Goal: Task Accomplishment & Management: Manage account settings

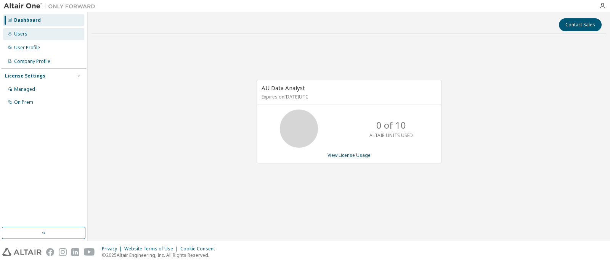
click at [21, 37] on div "Users" at bounding box center [20, 34] width 13 height 6
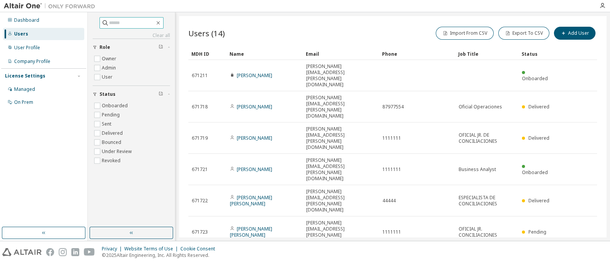
click at [147, 21] on input "text" at bounding box center [132, 23] width 46 height 8
type input "*"
click at [14, 45] on div "User Profile" at bounding box center [27, 48] width 26 height 6
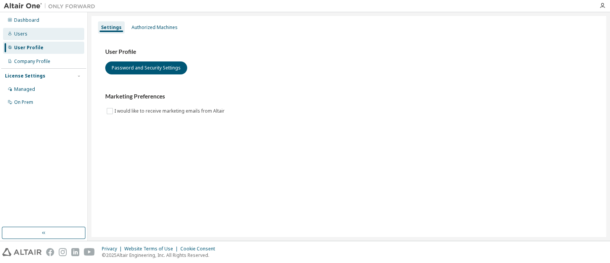
click at [28, 34] on div "Users" at bounding box center [43, 34] width 81 height 12
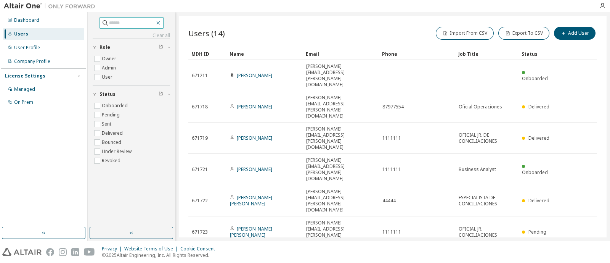
click at [161, 21] on icon "button" at bounding box center [158, 23] width 6 height 6
click at [135, 237] on button "button" at bounding box center [132, 233] width 84 height 12
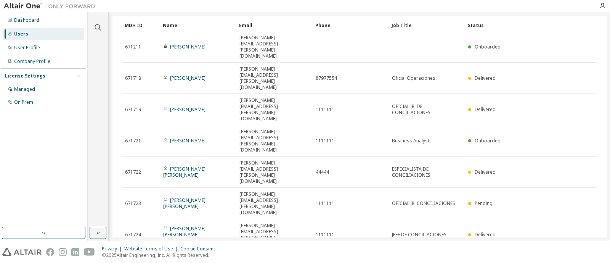
scroll to position [36, 0]
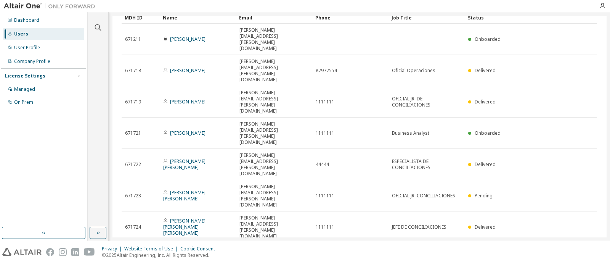
type input "*"
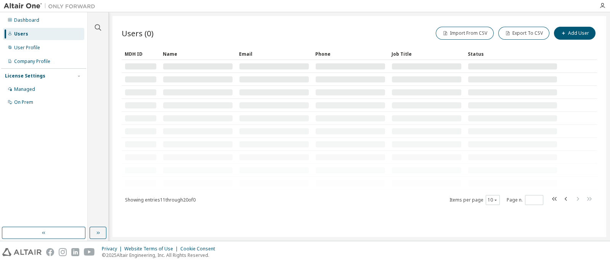
scroll to position [0, 0]
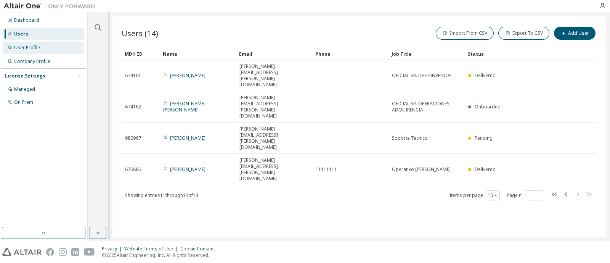
click at [23, 45] on div "User Profile" at bounding box center [27, 48] width 26 height 6
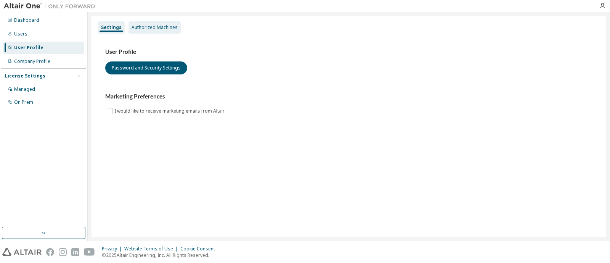
click at [146, 29] on div "Authorized Machines" at bounding box center [155, 27] width 46 height 6
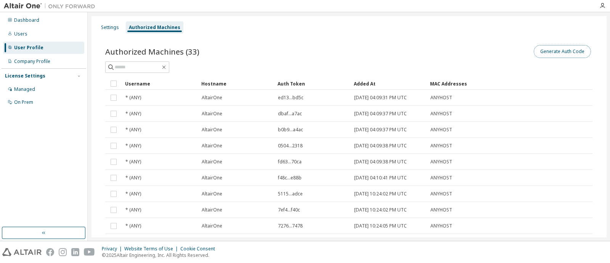
click at [544, 49] on button "Generate Auth Code" at bounding box center [562, 51] width 57 height 13
